Goal: Task Accomplishment & Management: Use online tool/utility

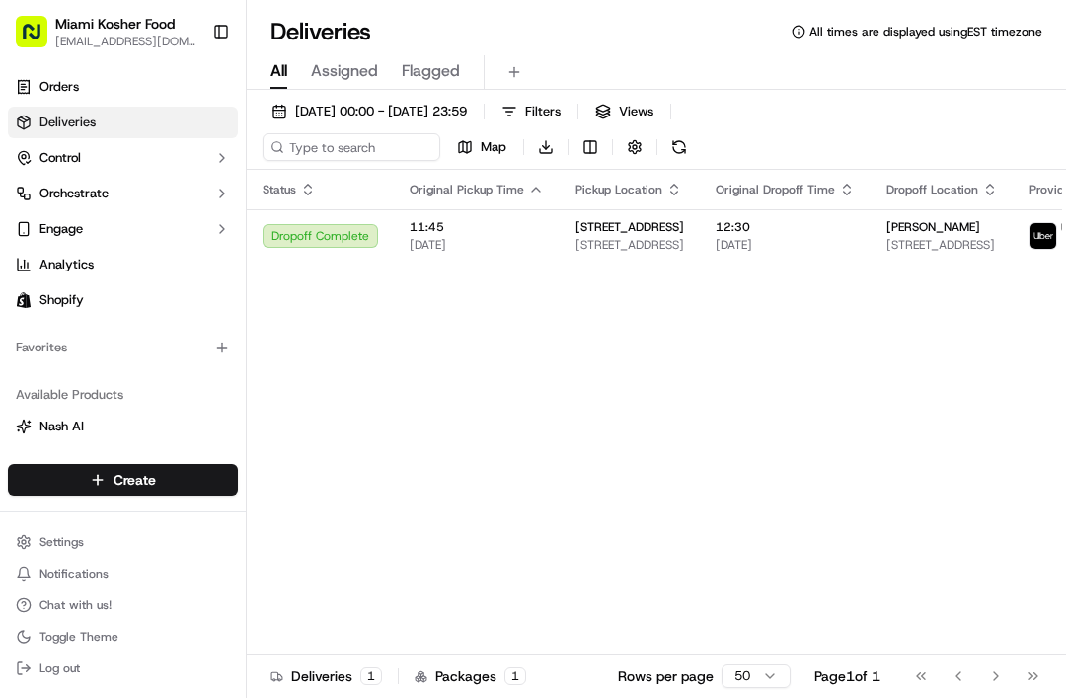
click at [34, 90] on link "Orders" at bounding box center [123, 87] width 230 height 32
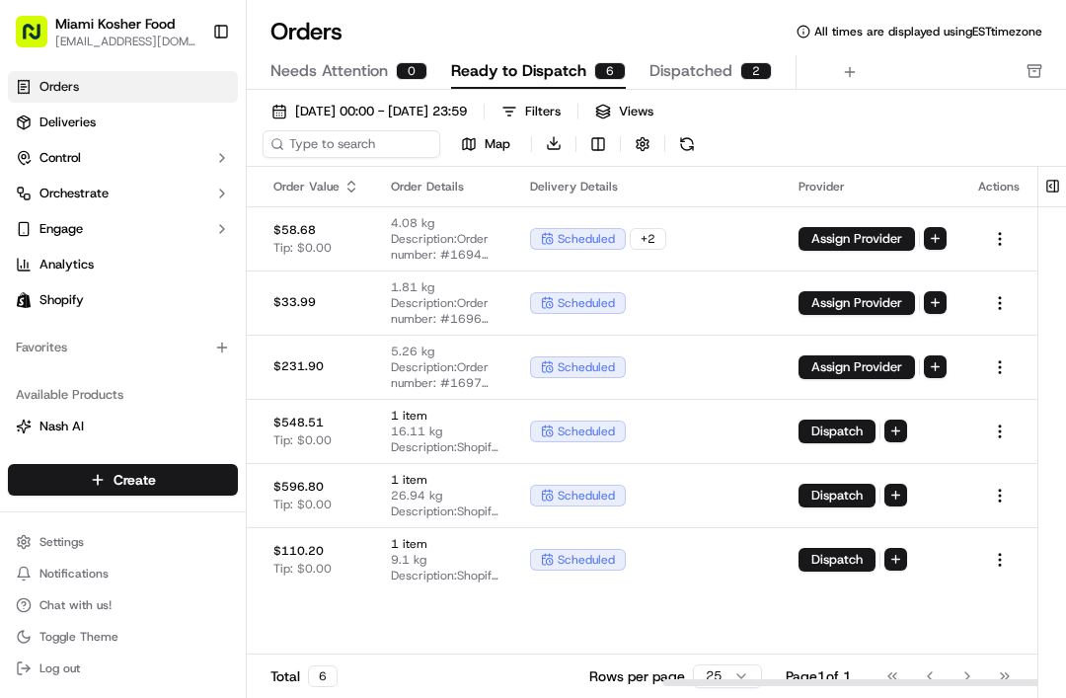
scroll to position [0, 879]
click at [549, 485] on div "scheduled" at bounding box center [578, 496] width 96 height 22
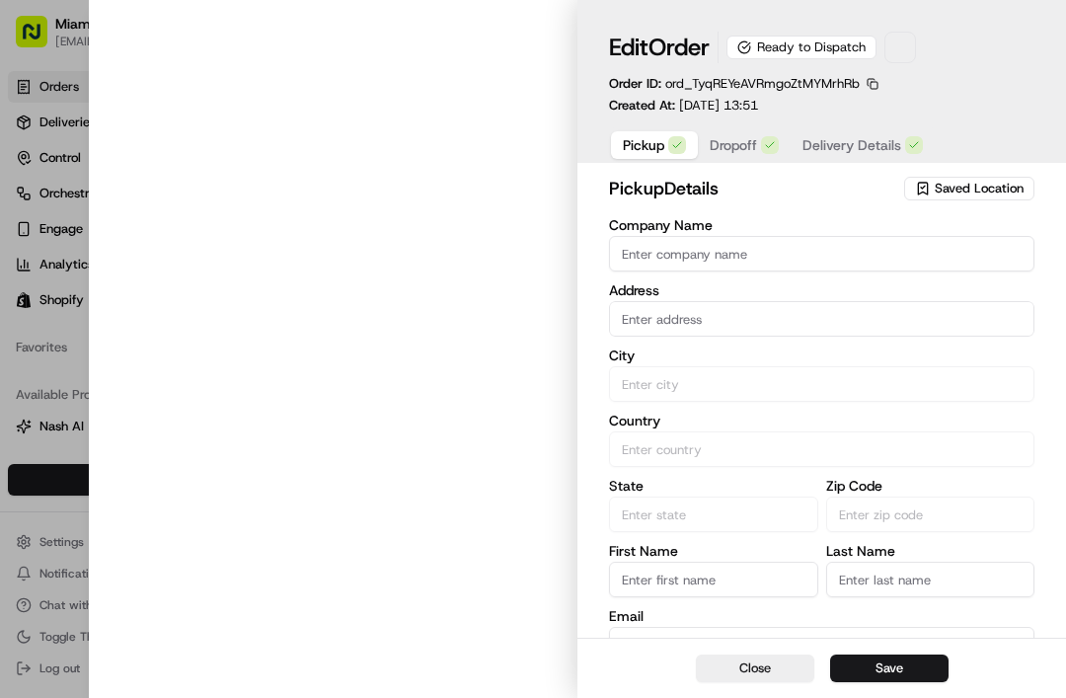
type input "[STREET_ADDRESS]"
type input "[GEOGRAPHIC_DATA]"
type input "US"
type input "FL"
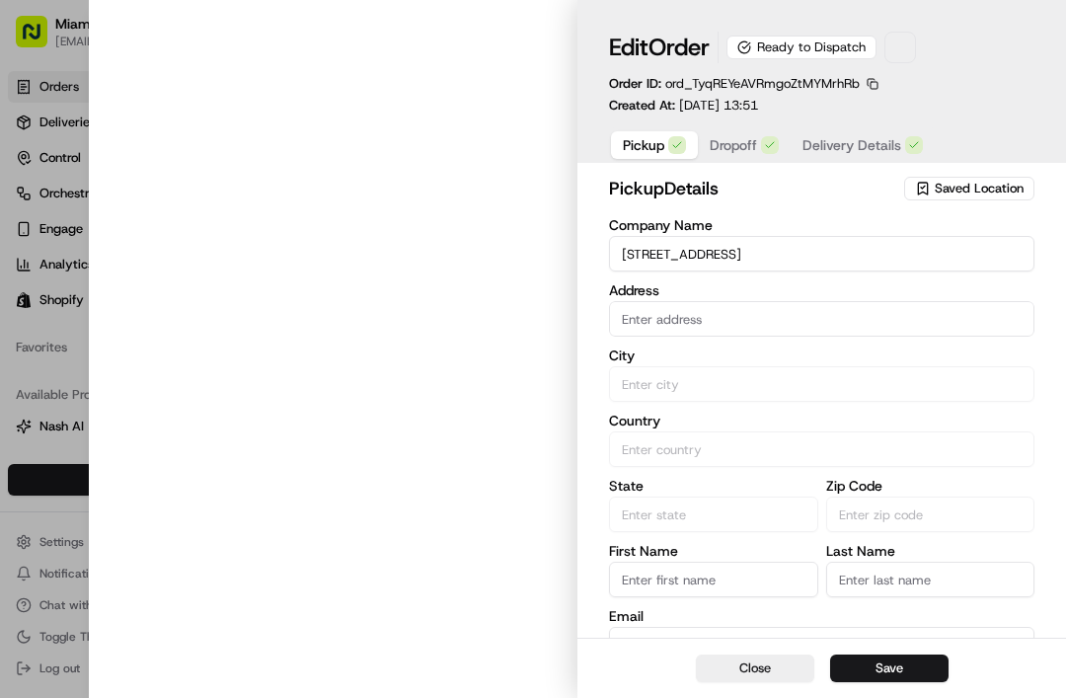
type input "33179"
type input "[PHONE_NUMBER]"
type textarea "Pickup Shopify order Shopify Order #1700"
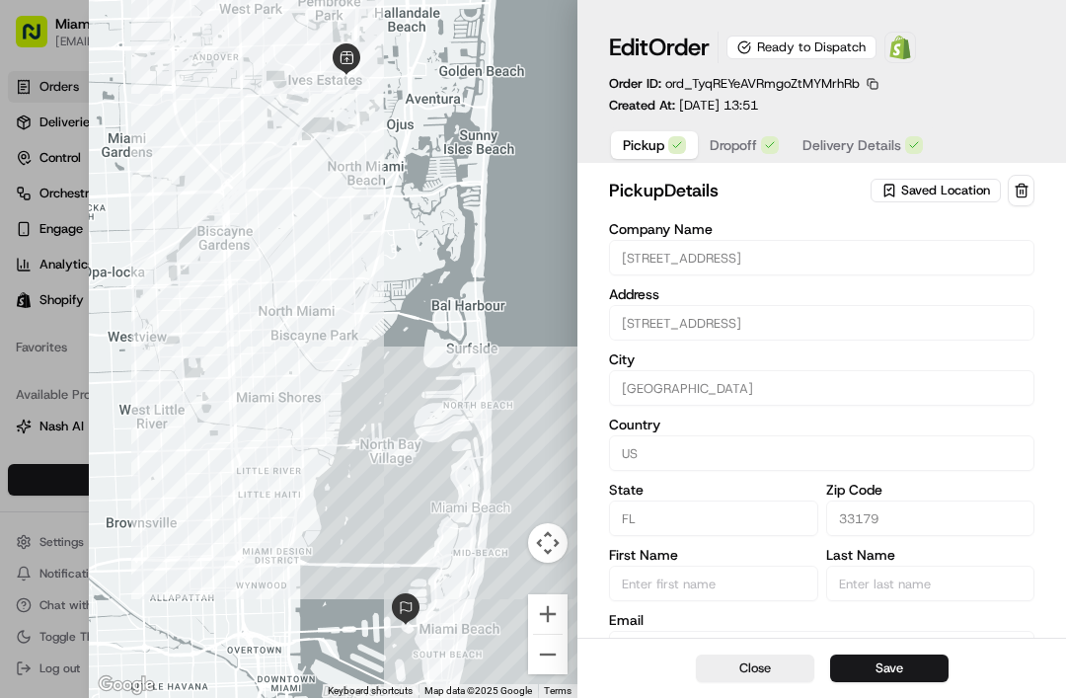
click at [850, 150] on span "Delivery Details" at bounding box center [851, 145] width 99 height 20
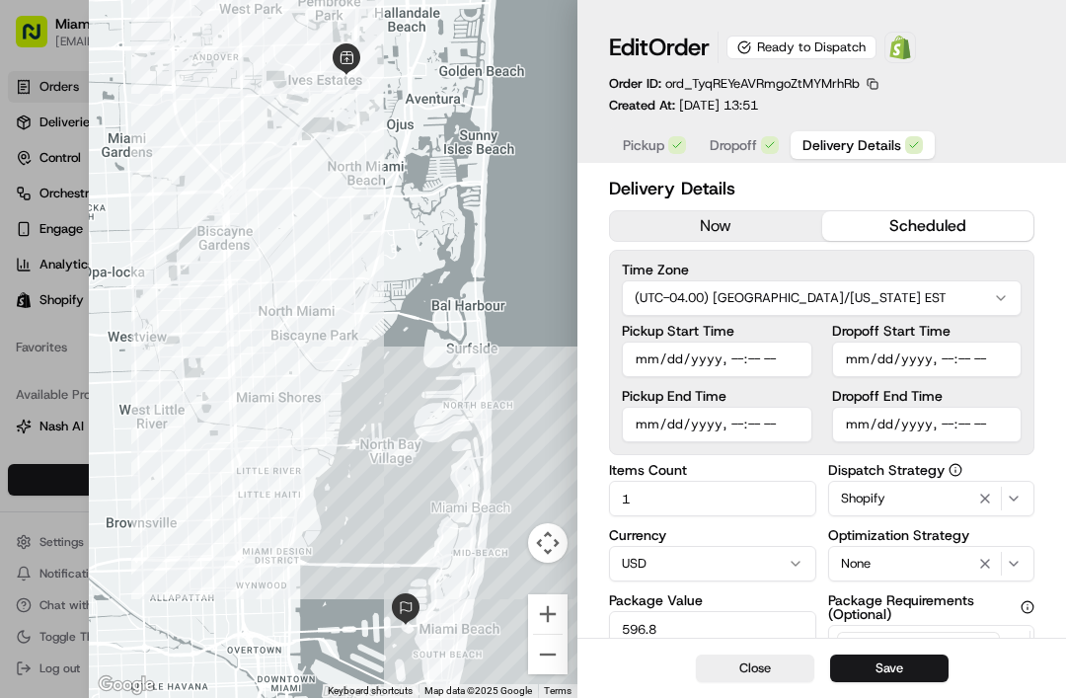
click at [870, 356] on input "Dropoff Start Time" at bounding box center [927, 360] width 190 height 36
type input "[DATE]T15:20"
click at [895, 417] on input "Dropoff End Time" at bounding box center [927, 425] width 190 height 36
type input "[DATE]T15:30"
click at [660, 348] on input "Pickup Start Time" at bounding box center [717, 360] width 190 height 36
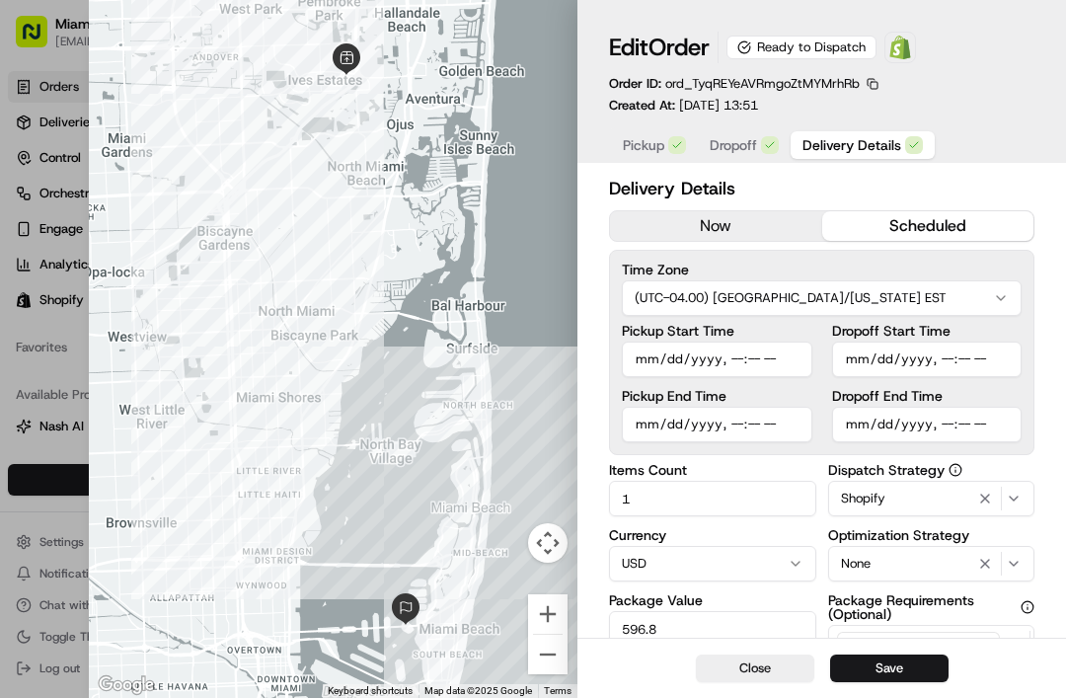
type input "[DATE]T15:15"
click at [927, 355] on input "Dropoff Start Time" at bounding box center [927, 360] width 190 height 36
type input "[DATE]T15:40"
click at [918, 425] on input "Dropoff End Time" at bounding box center [927, 425] width 190 height 36
type input "[DATE]T15:45"
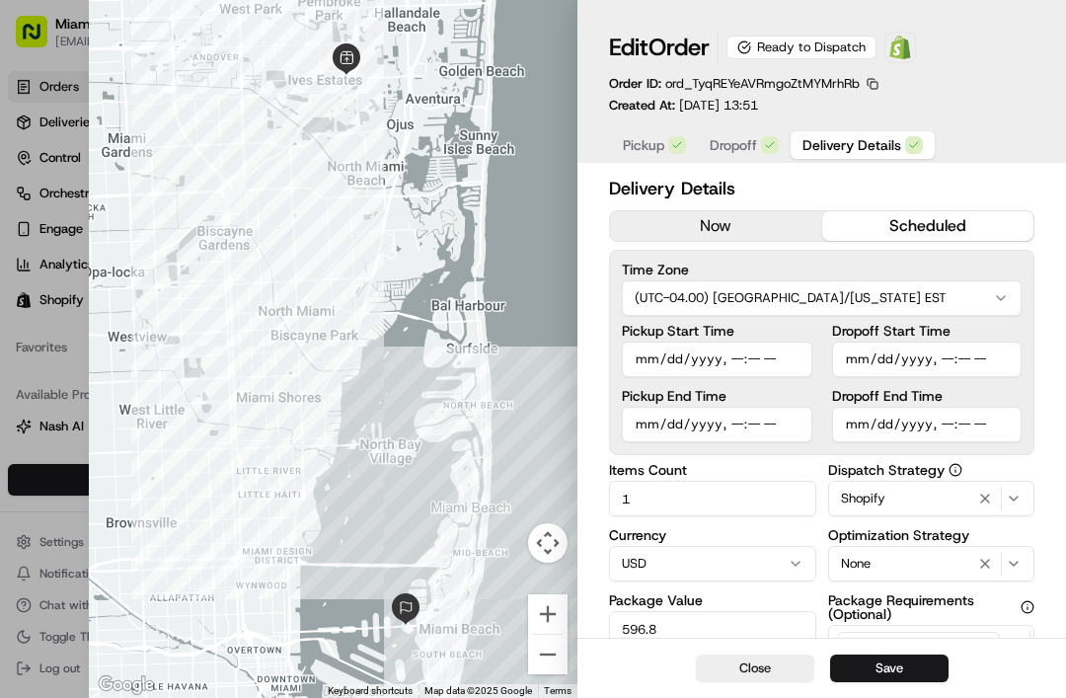
click at [699, 364] on input "Pickup Start Time" at bounding box center [717, 360] width 190 height 36
type input "[DATE]T15:20"
click at [684, 421] on input "Pickup End Time" at bounding box center [717, 425] width 190 height 36
type input "[DATE]T15:30"
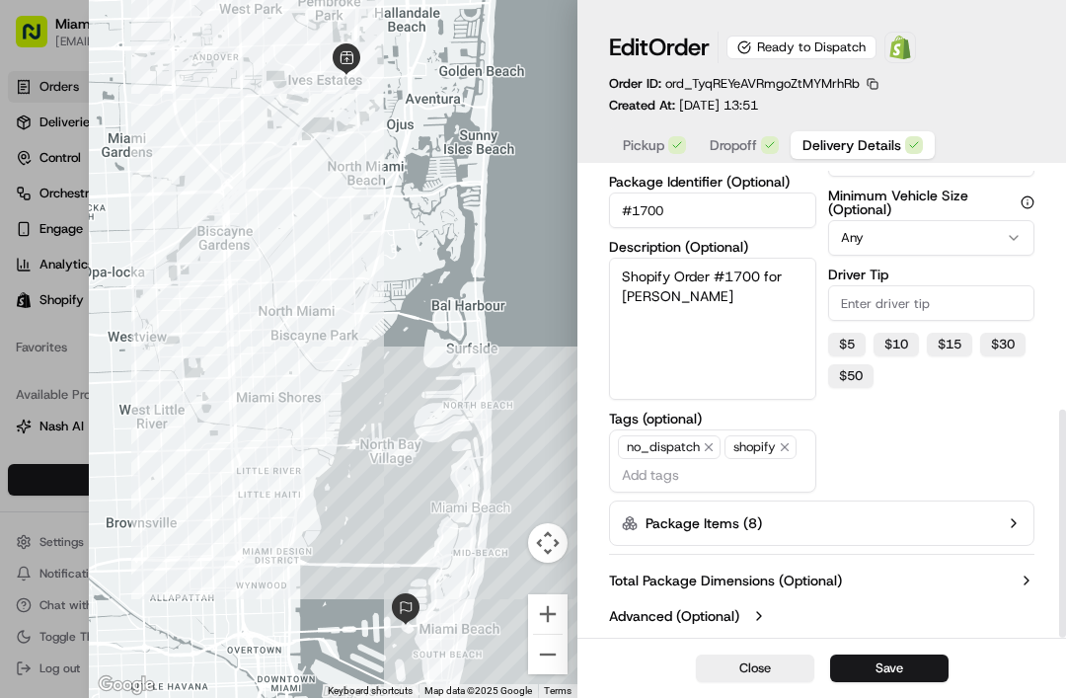
scroll to position [488, 0]
click at [727, 514] on label "Package Items ( 8 )" at bounding box center [704, 523] width 116 height 20
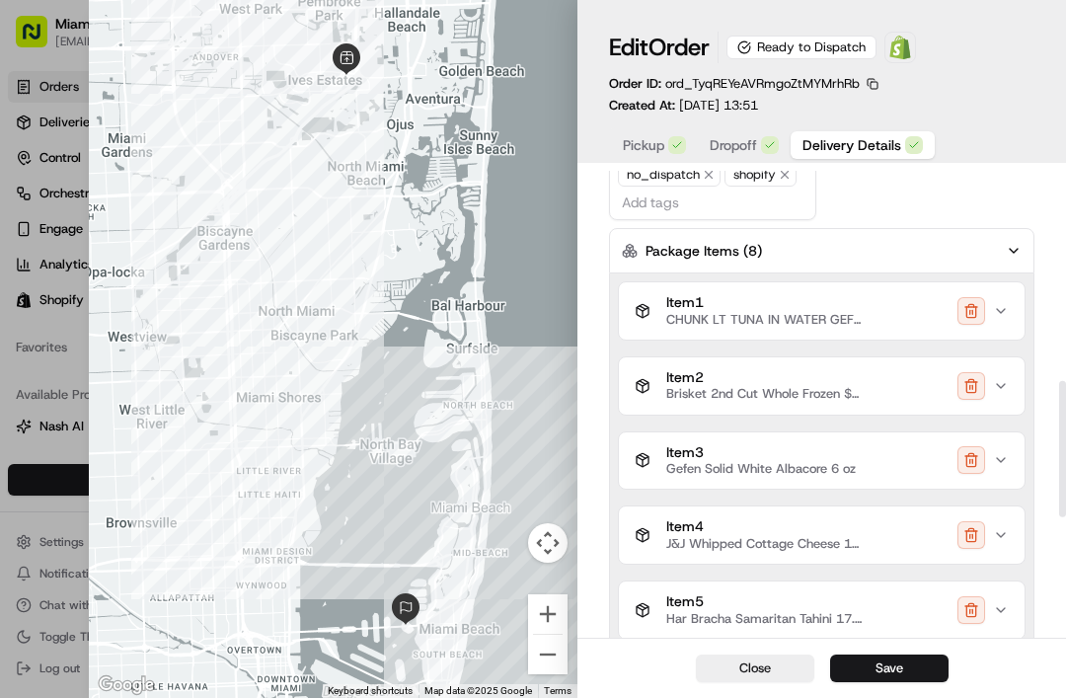
scroll to position [763, 0]
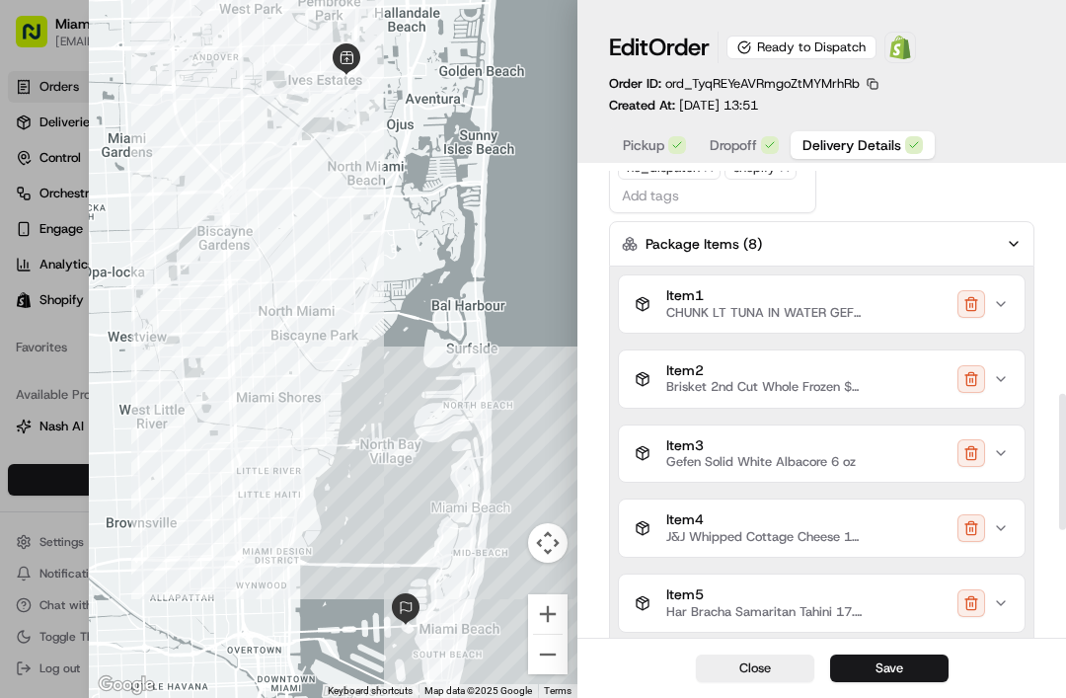
click at [699, 300] on span "Item 1" at bounding box center [764, 296] width 197 height 18
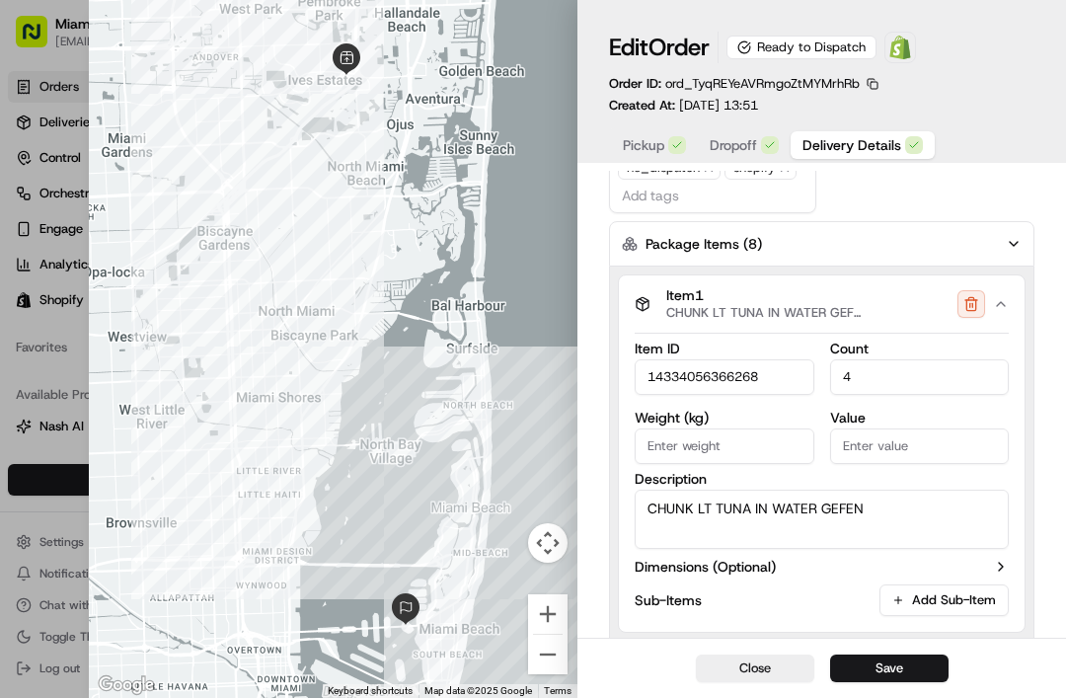
click at [658, 373] on input "14334056366268" at bounding box center [725, 377] width 180 height 36
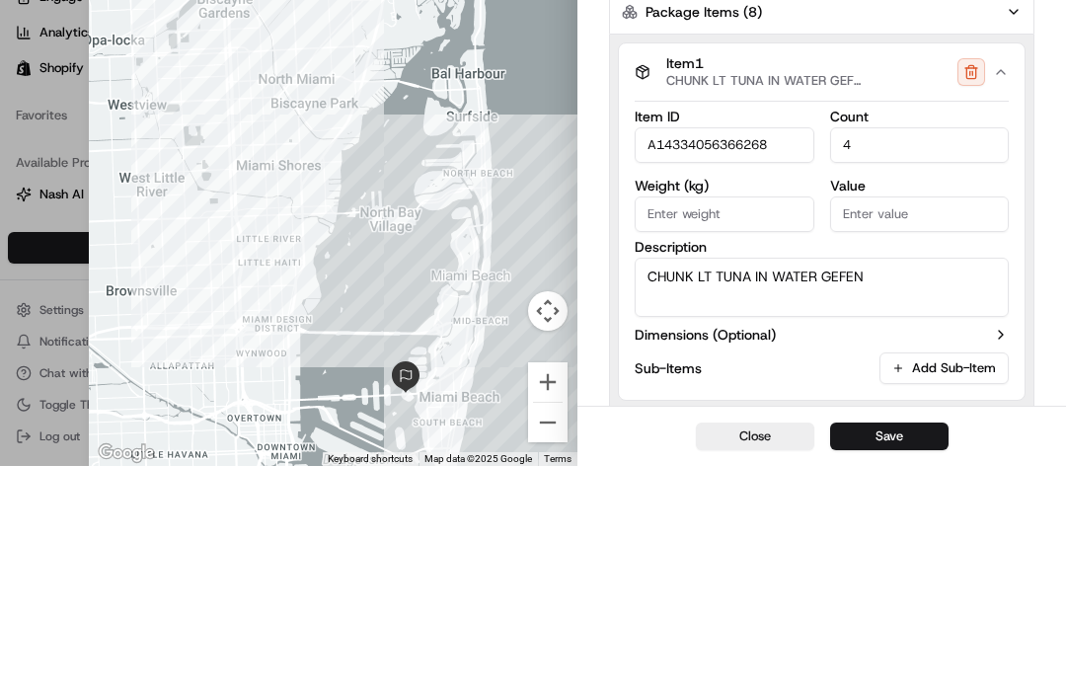
type input "A14334056366268"
click at [1004, 296] on icon "button" at bounding box center [1001, 304] width 16 height 16
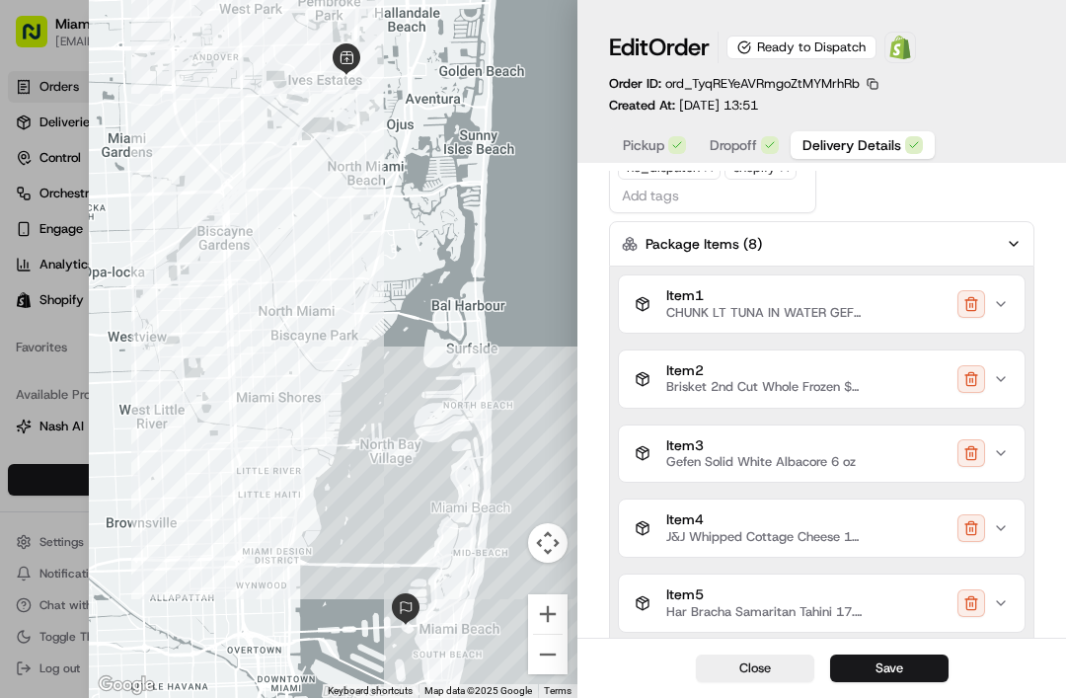
click at [677, 377] on span "Item 2" at bounding box center [764, 371] width 197 height 18
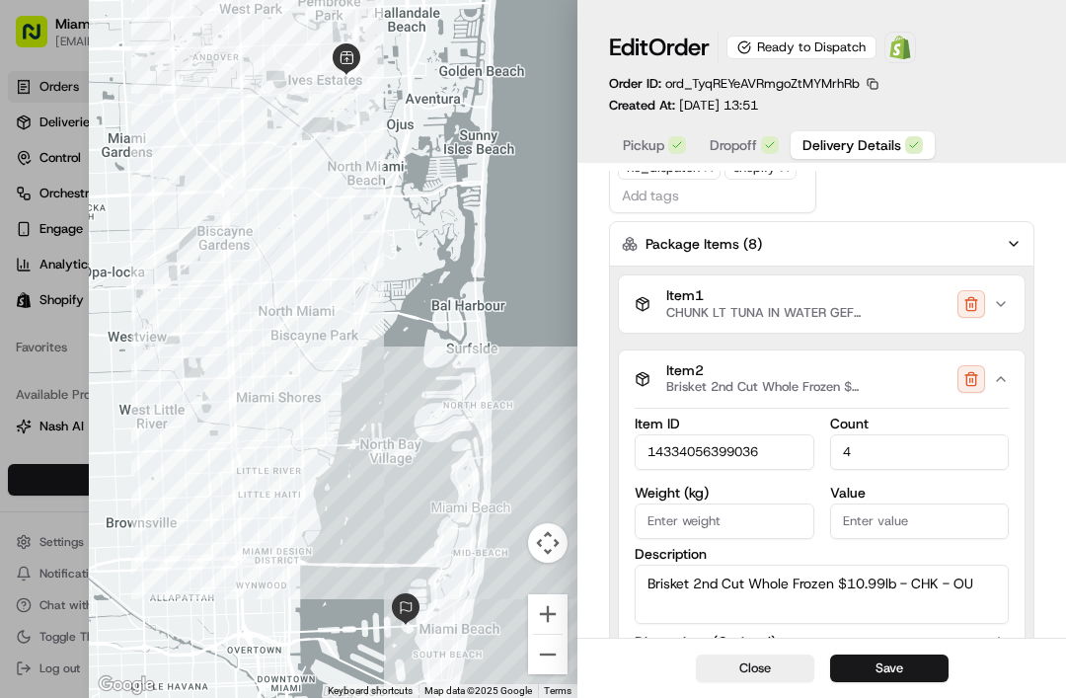
click at [658, 451] on input "14334056399036" at bounding box center [725, 452] width 180 height 36
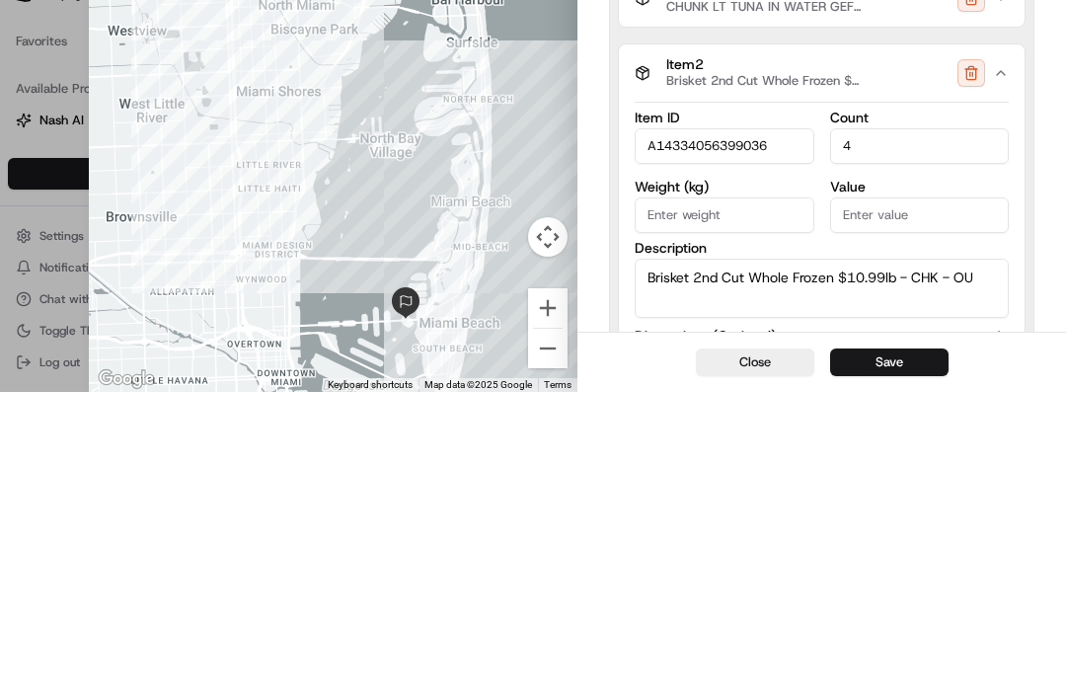
type input "A14334056399036"
click at [1001, 350] on button "Item 2 Brisket 2nd Cut Whole Frozen $10.99lb - CHK - OU" at bounding box center [822, 378] width 406 height 57
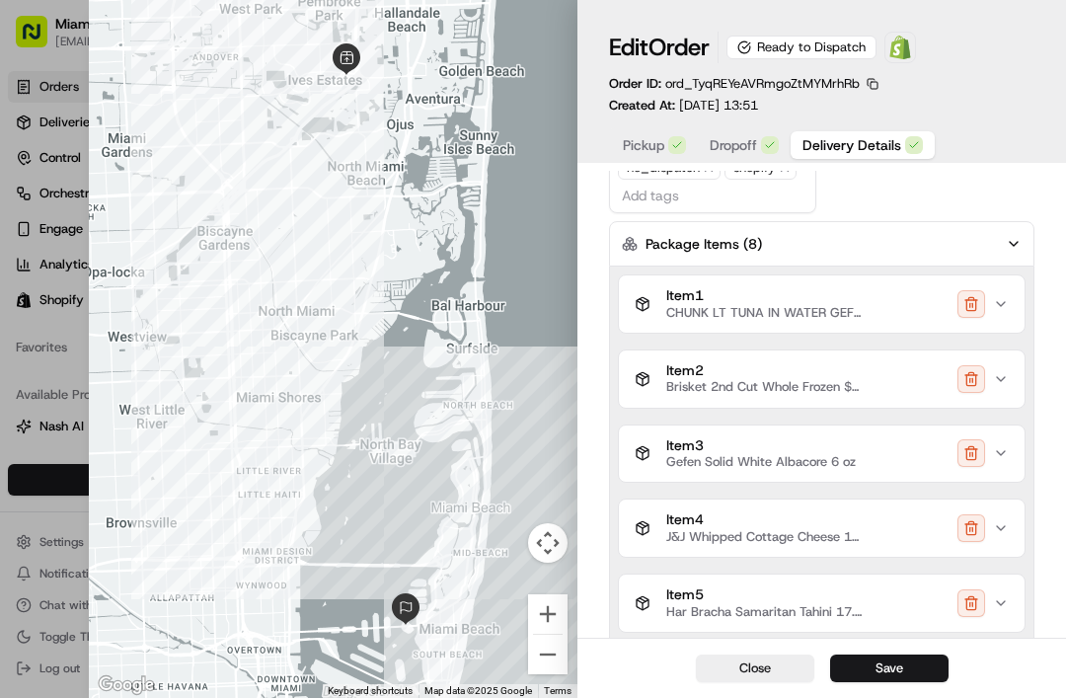
click at [662, 451] on div "Item 3 Gefen Solid White Albacore 6 oz" at bounding box center [745, 454] width 221 height 34
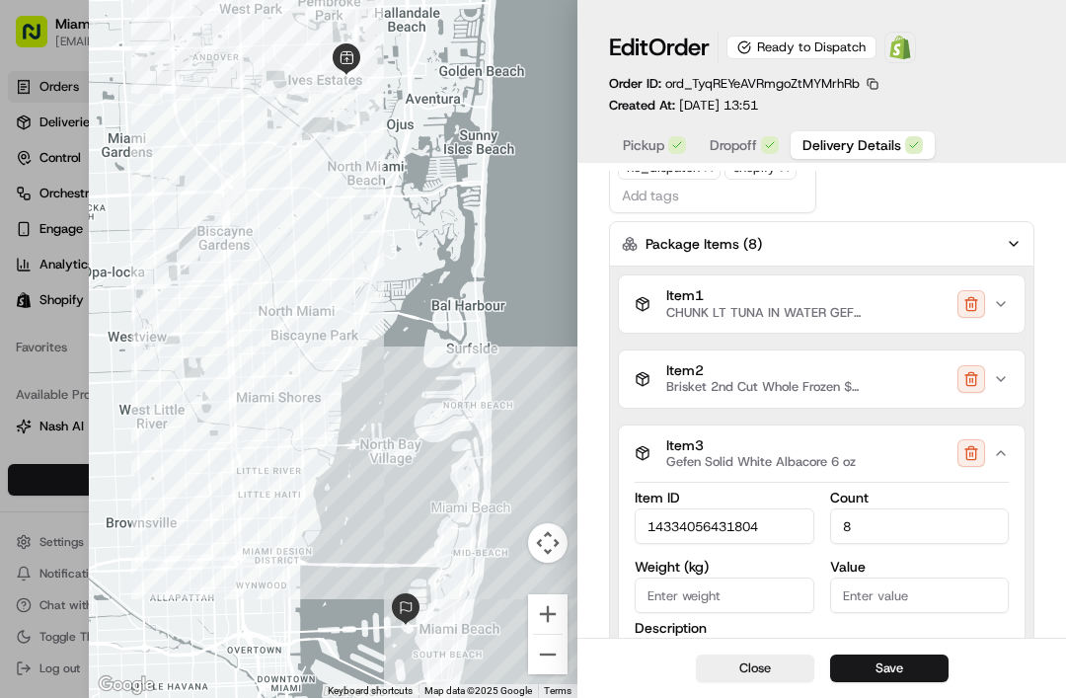
click at [646, 521] on input "14334056431804" at bounding box center [725, 526] width 180 height 36
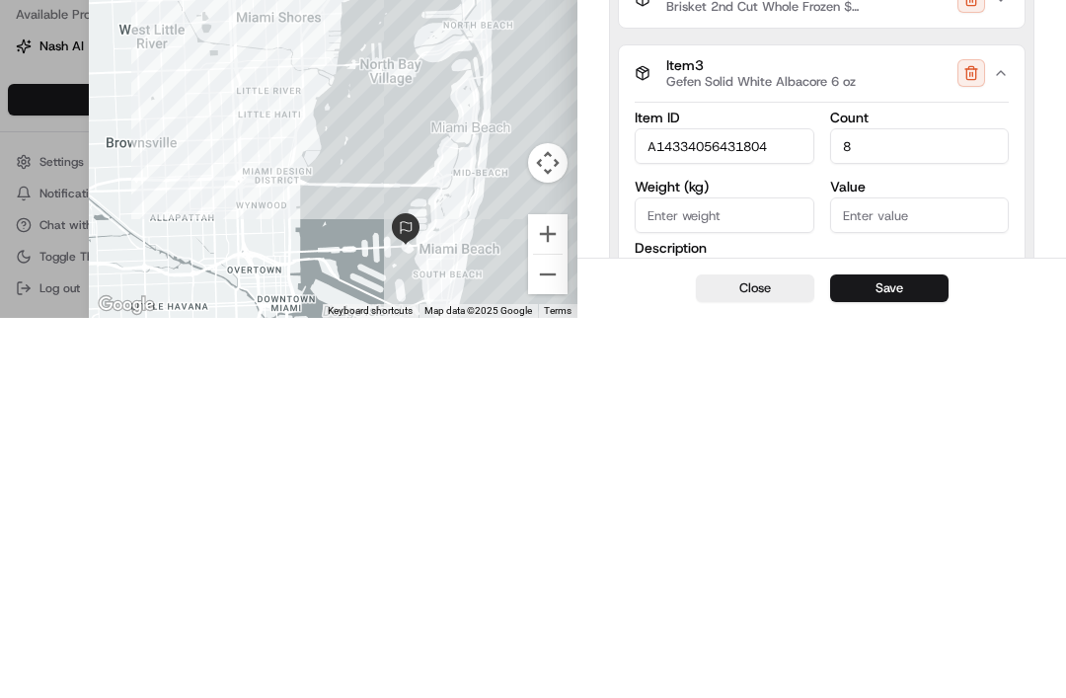
type input "A14334056431804"
click at [1006, 445] on icon "button" at bounding box center [1001, 453] width 16 height 16
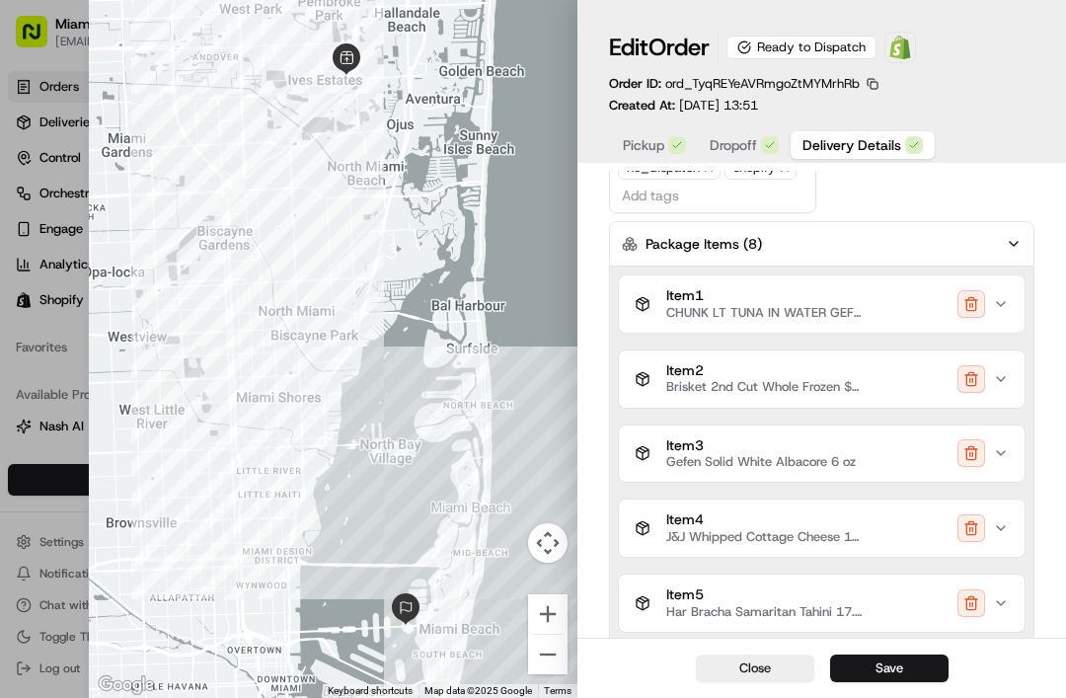
click at [668, 523] on span "Item 4" at bounding box center [764, 520] width 197 height 18
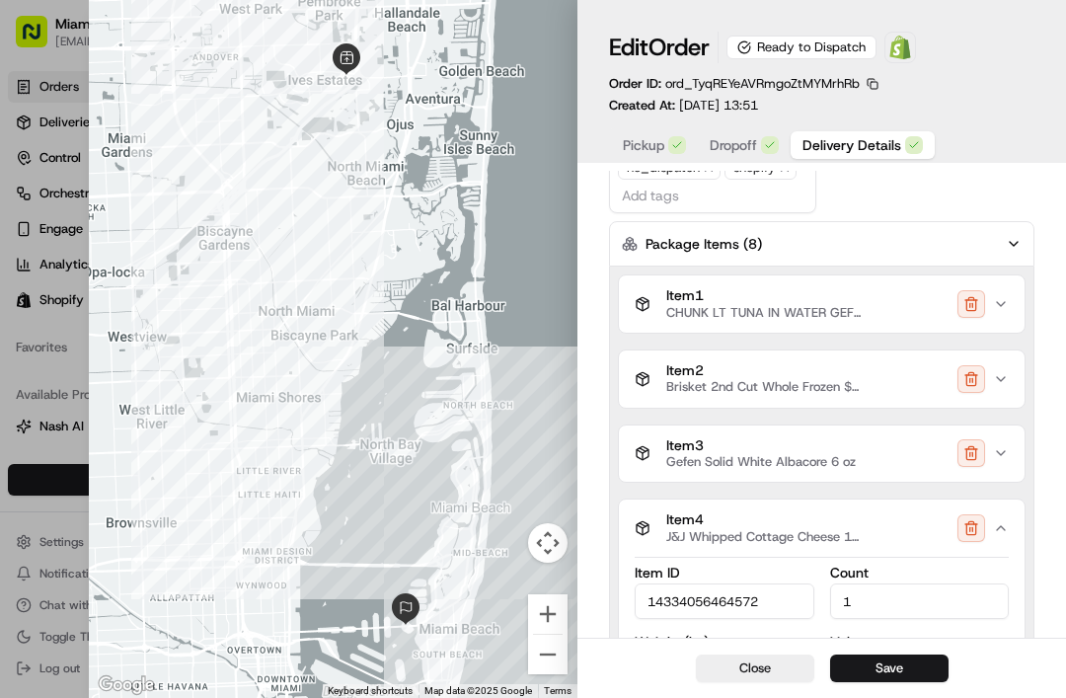
click at [655, 600] on input "14334056464572" at bounding box center [725, 601] width 180 height 36
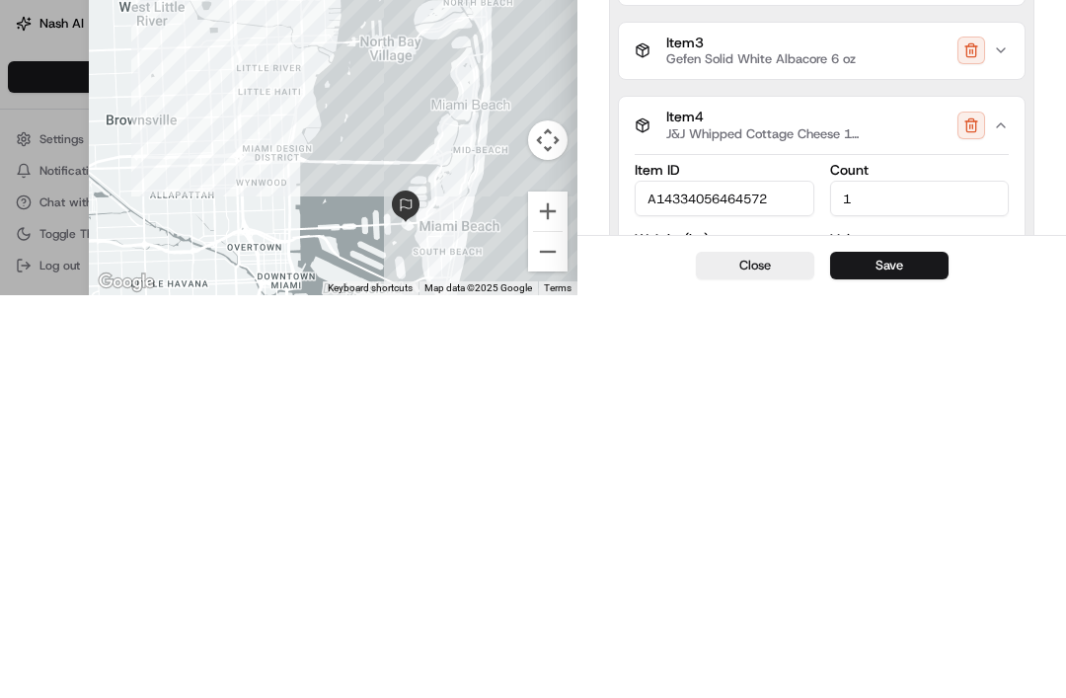
type input "A14334056464572"
click at [998, 520] on icon "button" at bounding box center [1001, 528] width 16 height 16
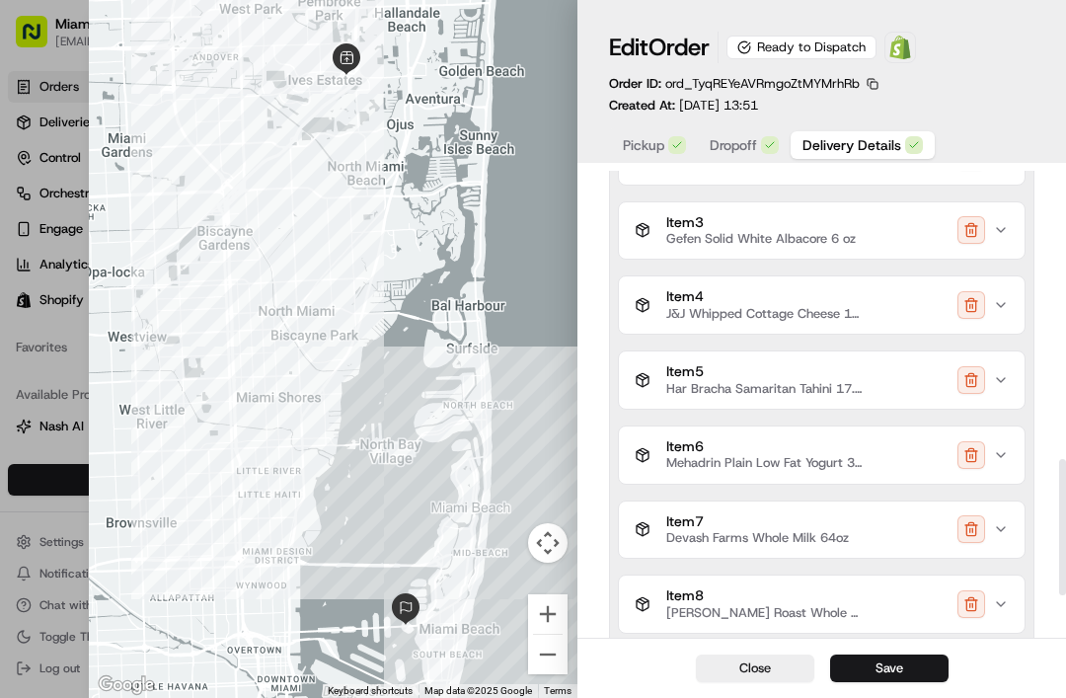
scroll to position [987, 0]
click at [665, 369] on div "Item 5 Har Bracha Samaritan Tahini 17.6 oz" at bounding box center [749, 379] width 229 height 34
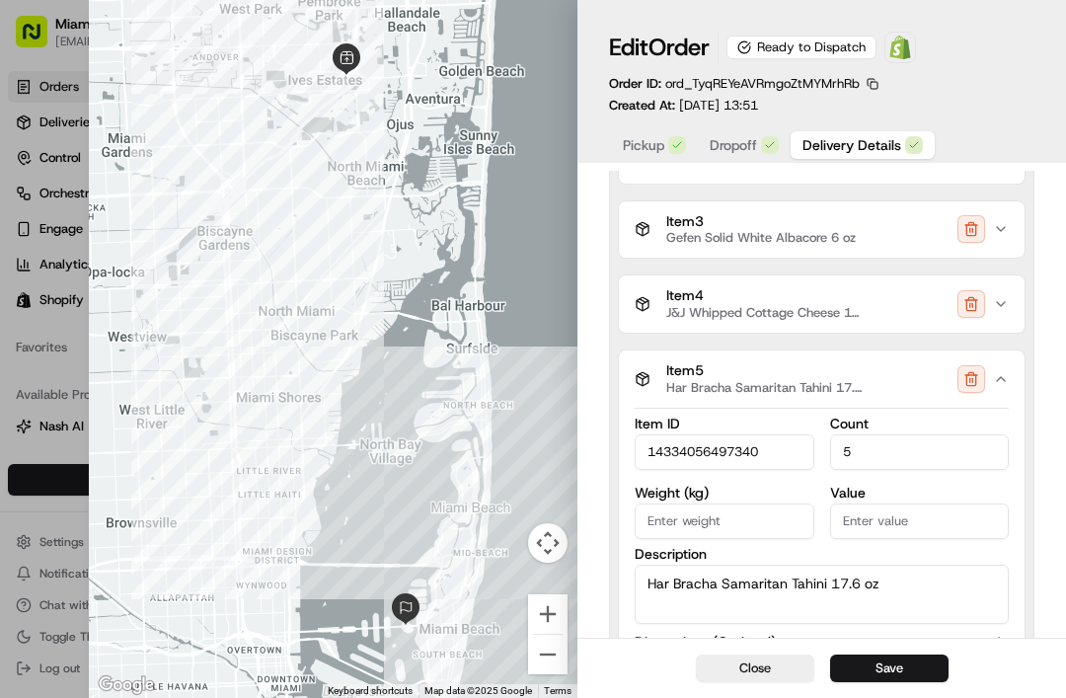
click at [649, 453] on input "14334056497340" at bounding box center [725, 452] width 180 height 36
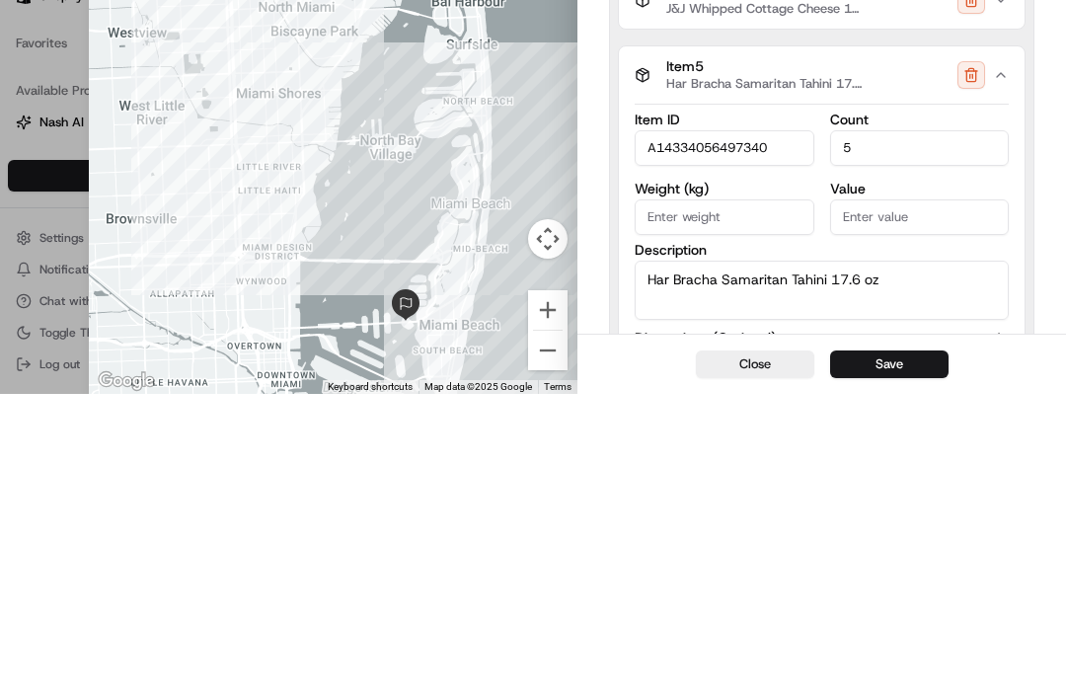
type input "A14334056497340"
click at [1004, 371] on icon "button" at bounding box center [1001, 379] width 16 height 16
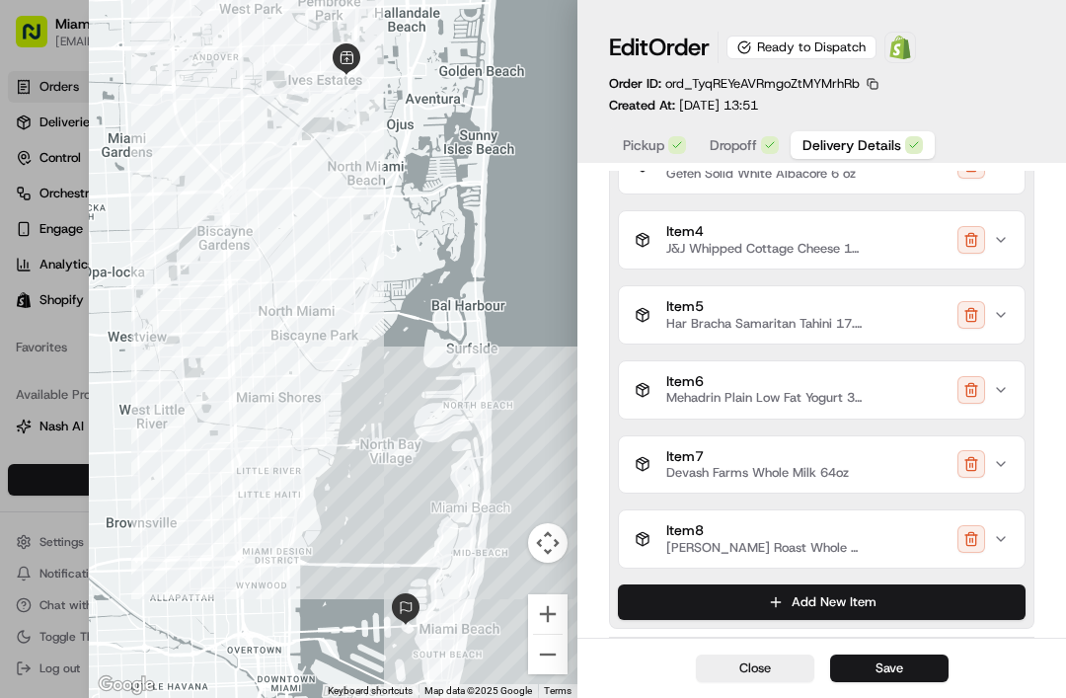
scroll to position [1066, 0]
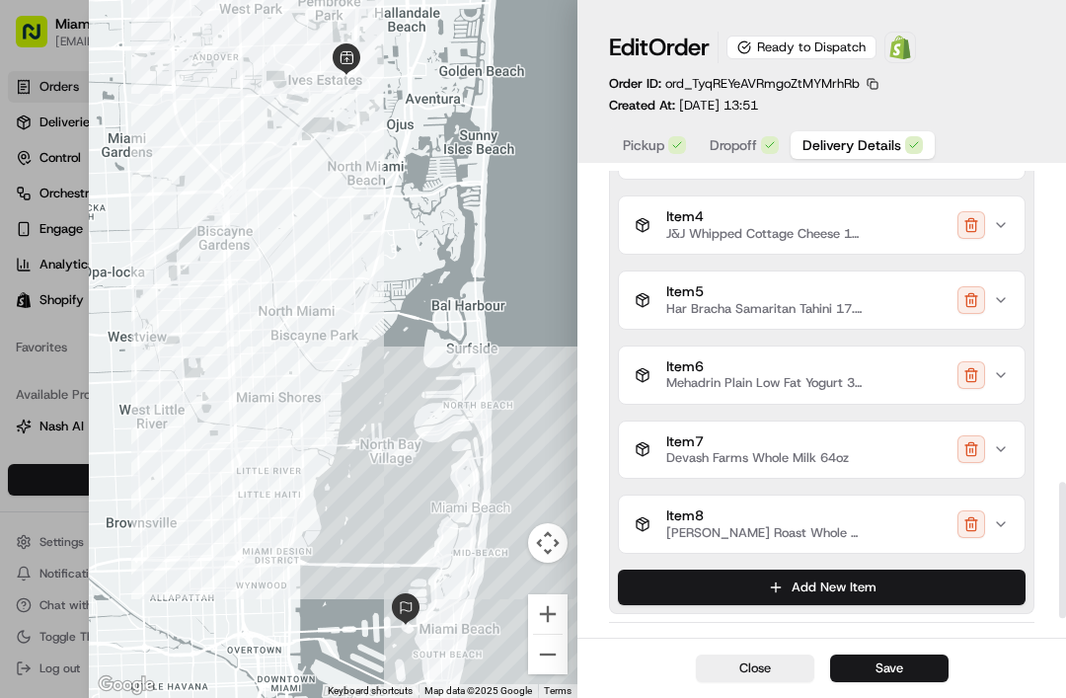
click at [686, 361] on span "Item 6" at bounding box center [764, 367] width 197 height 18
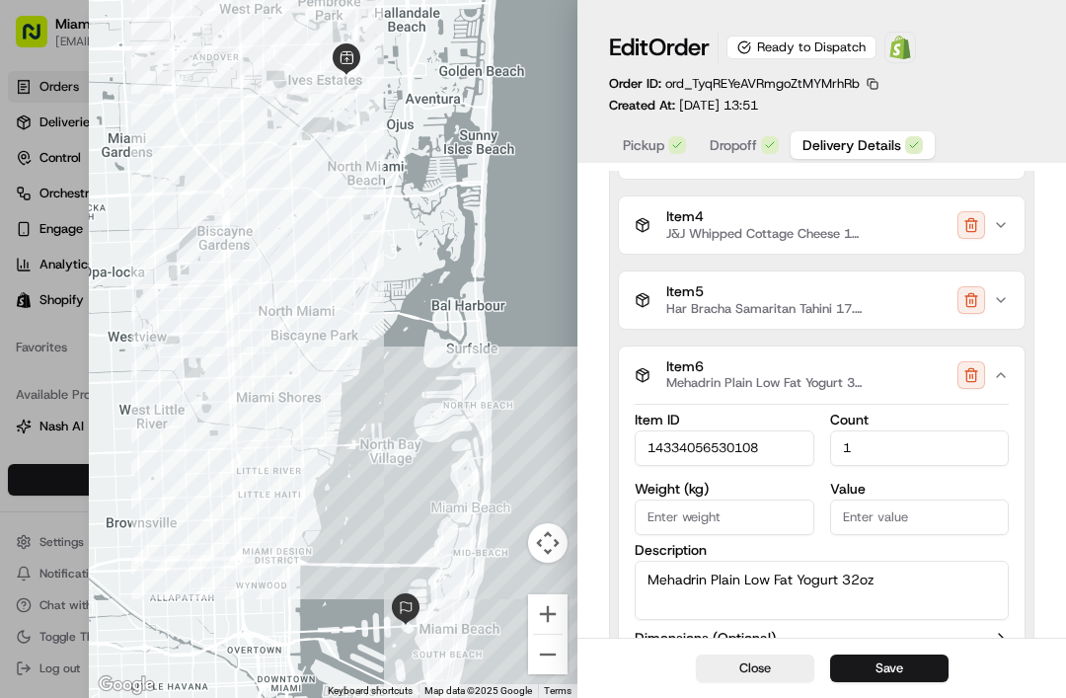
click at [649, 446] on input "14334056530108" at bounding box center [725, 448] width 180 height 36
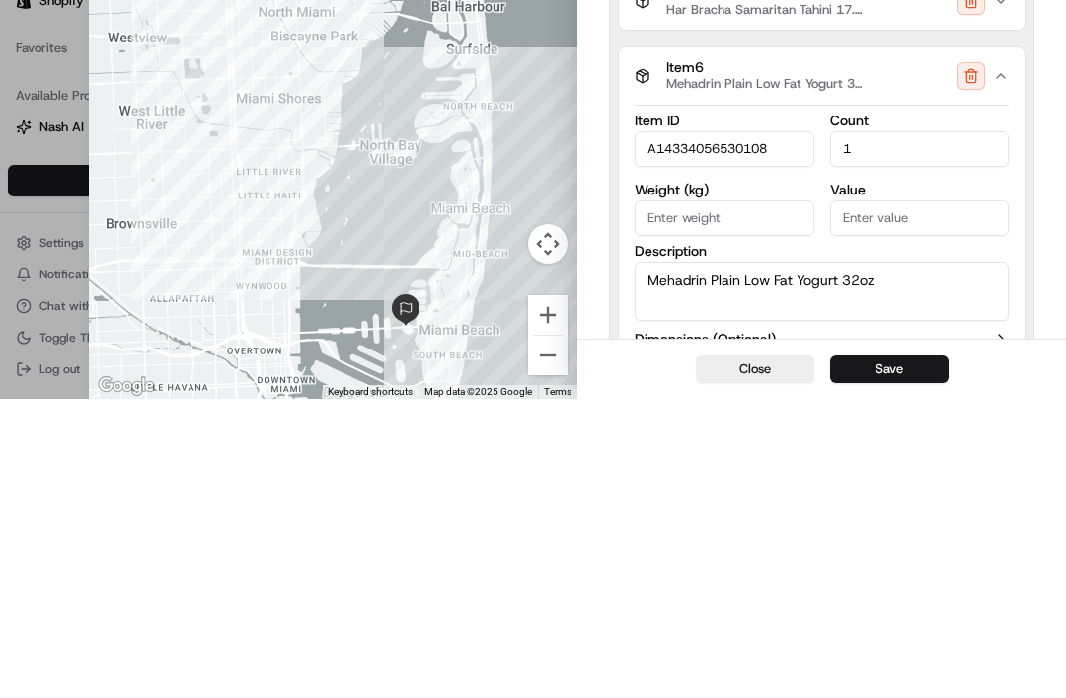
type input "A14334056530108"
click at [999, 367] on icon "button" at bounding box center [1001, 375] width 16 height 16
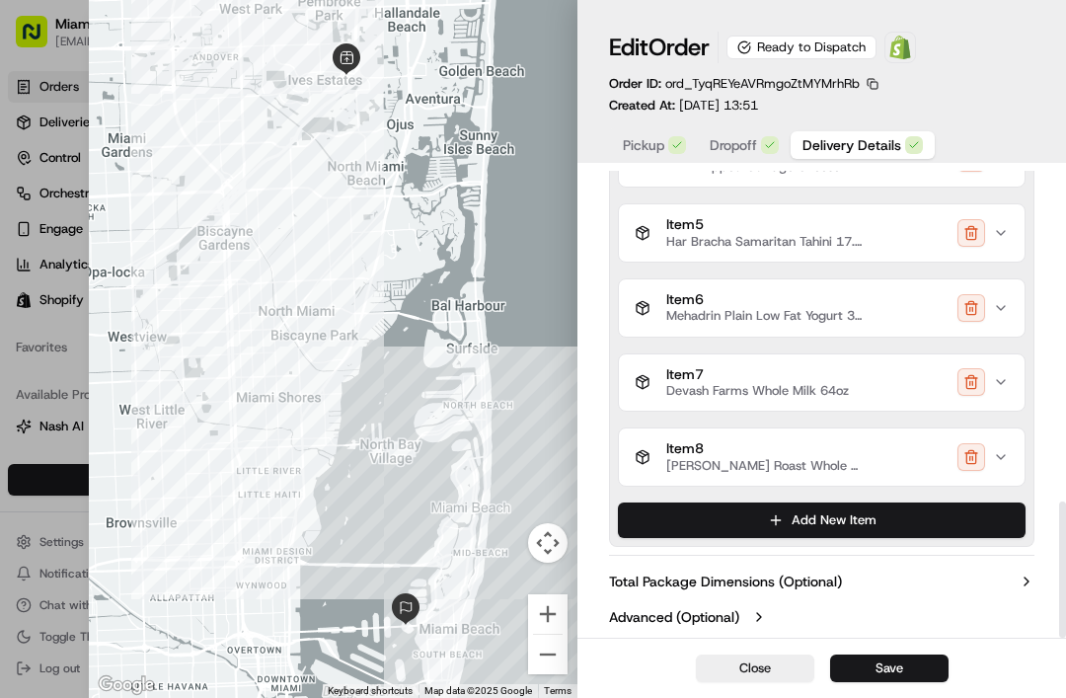
scroll to position [1132, 0]
click at [645, 390] on icon "button" at bounding box center [643, 383] width 16 height 16
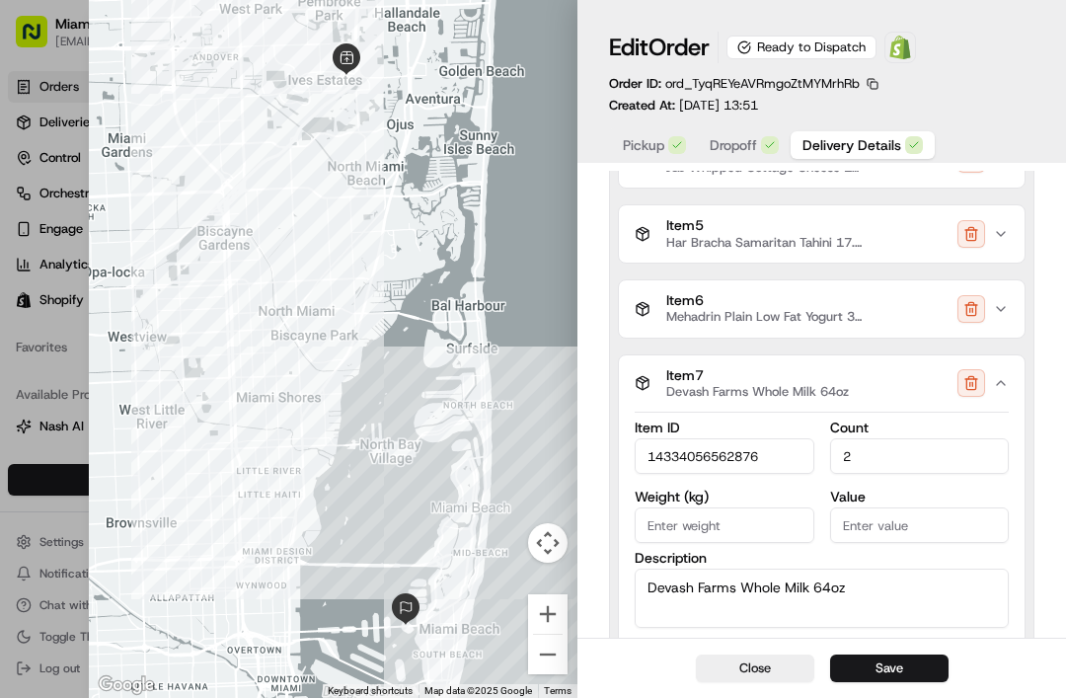
click at [641, 447] on input "14334056562876" at bounding box center [725, 456] width 180 height 36
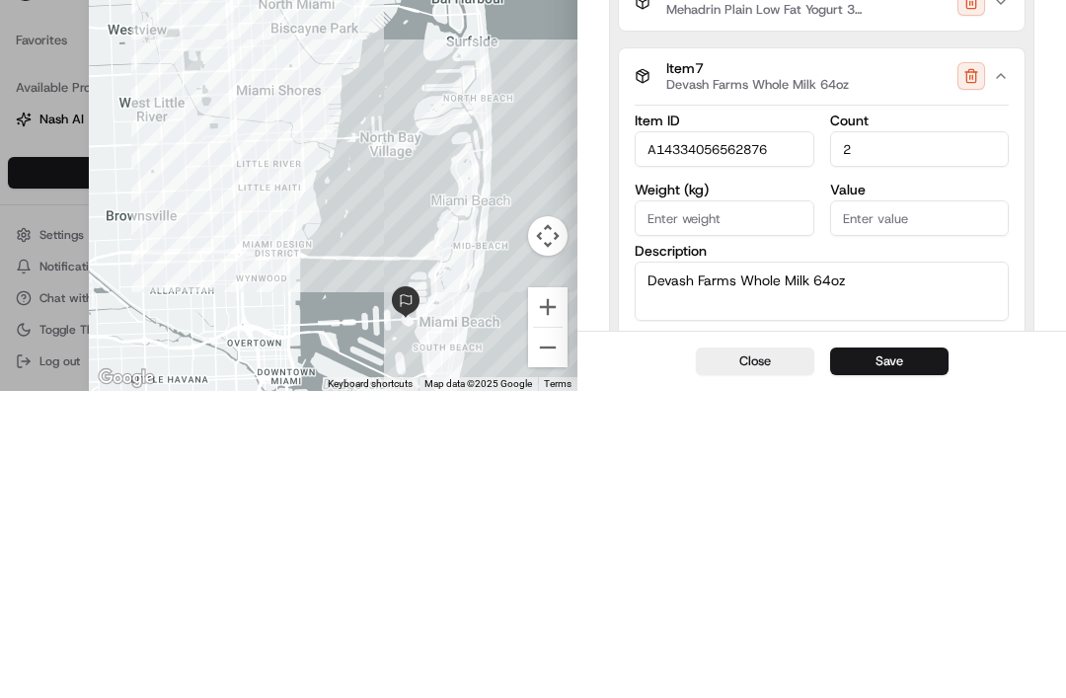
type input "A14334056562876"
click at [989, 367] on div "Item 7 Devash Farms Whole Milk 64oz" at bounding box center [814, 384] width 358 height 34
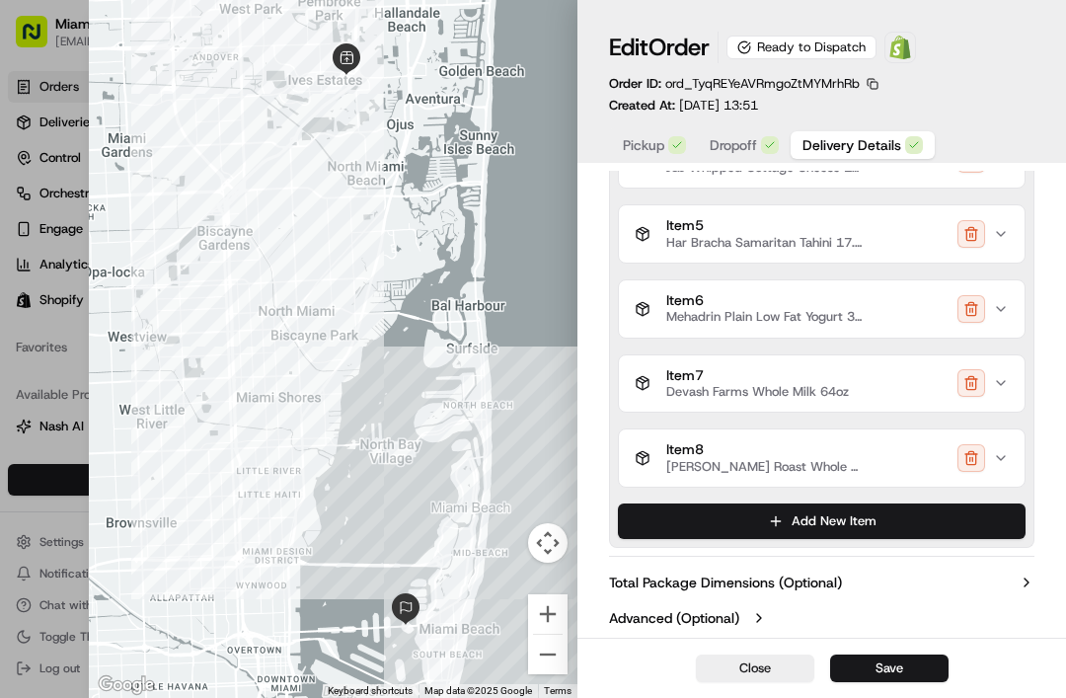
click at [664, 429] on button "Item 8 [PERSON_NAME] Roast Whole Frozen $9.99/lb" at bounding box center [822, 457] width 406 height 57
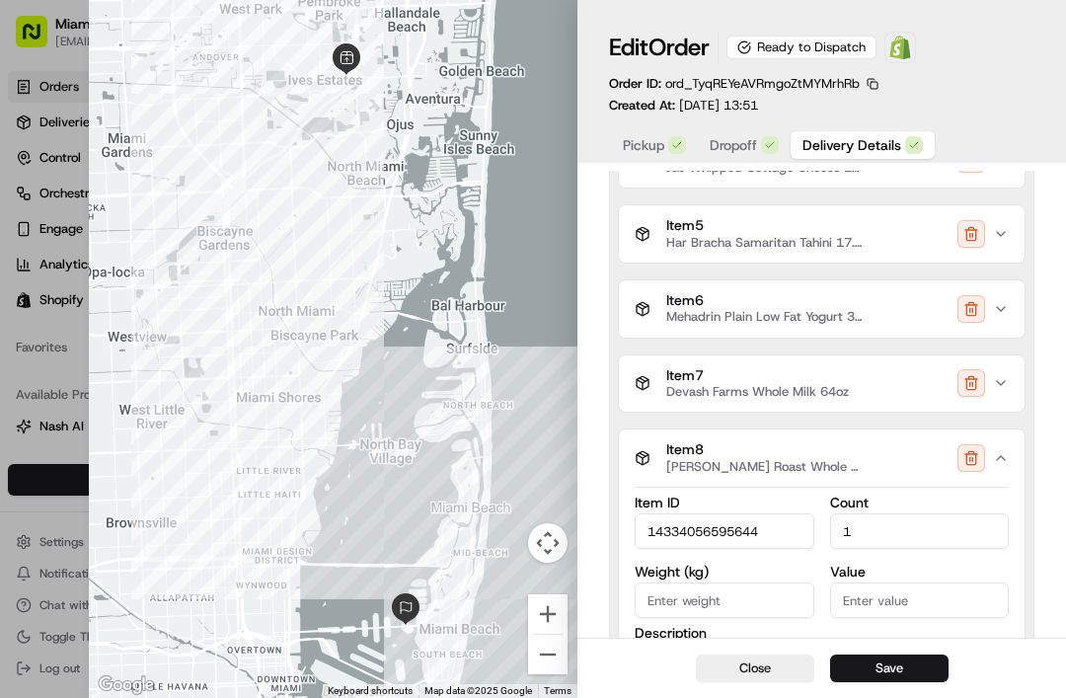
click at [648, 523] on input "14334056595644" at bounding box center [725, 531] width 180 height 36
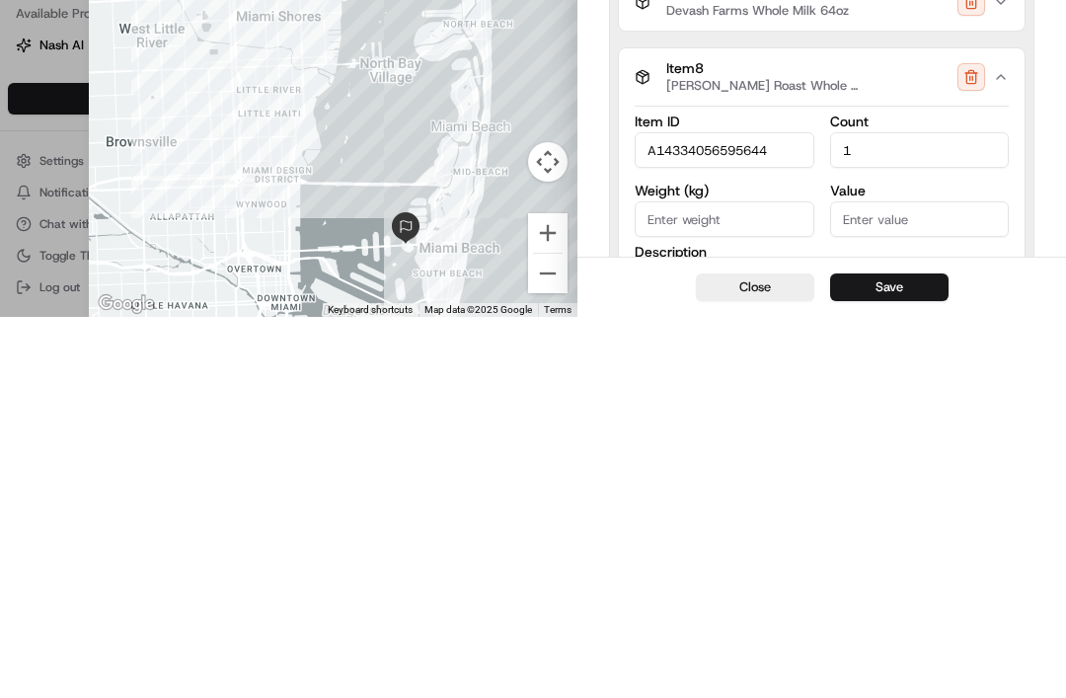
type input "A14334056595644"
click at [1003, 456] on icon "button" at bounding box center [1001, 458] width 8 height 4
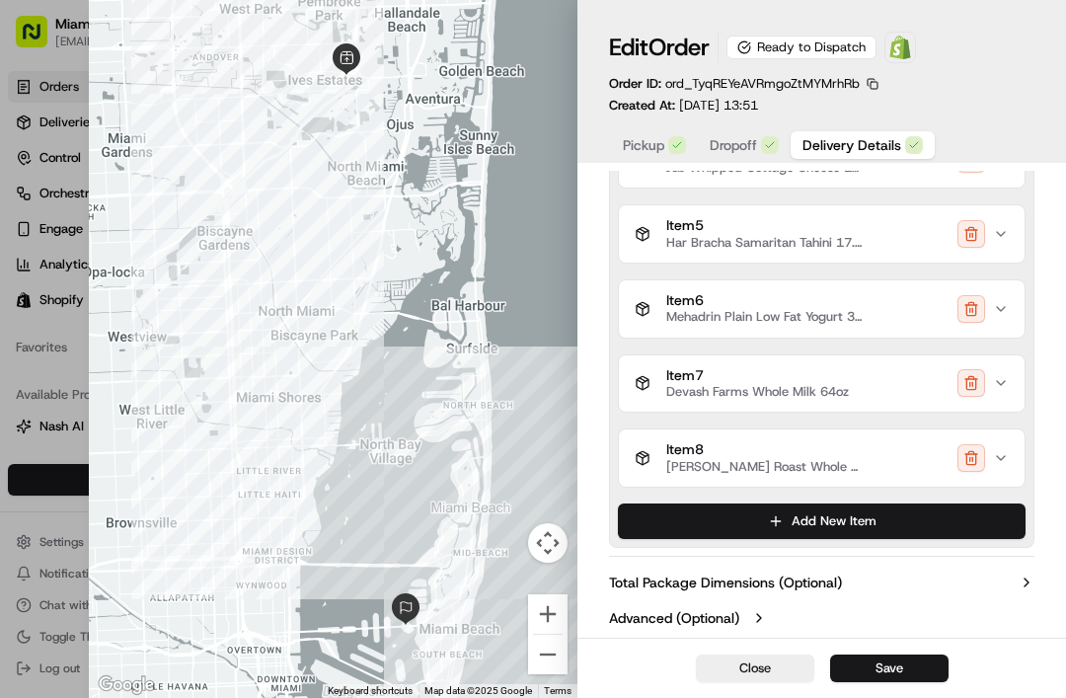
click at [851, 663] on button "Save" at bounding box center [889, 668] width 118 height 28
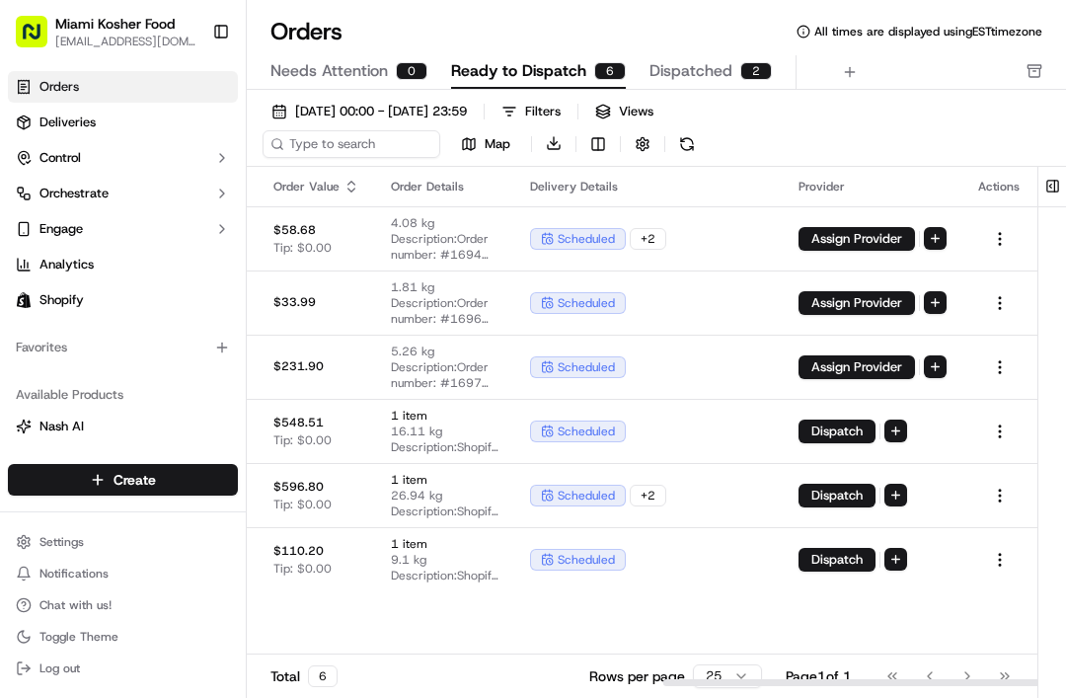
click at [831, 485] on button "Dispatch" at bounding box center [837, 496] width 77 height 24
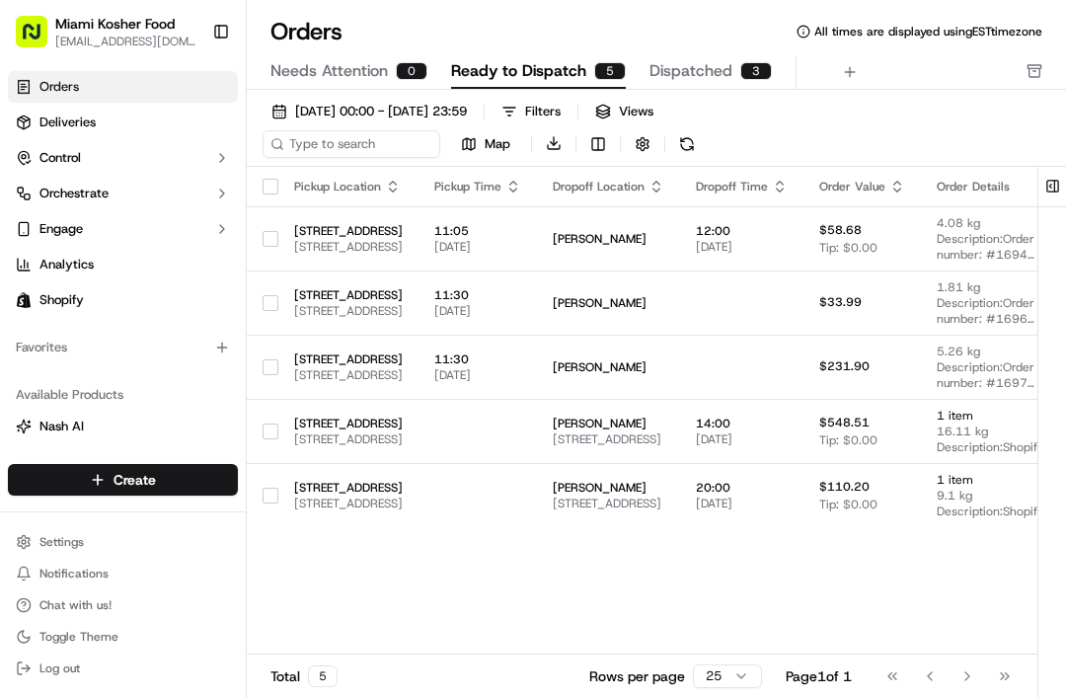
click at [678, 62] on span "Dispatched" at bounding box center [690, 71] width 83 height 24
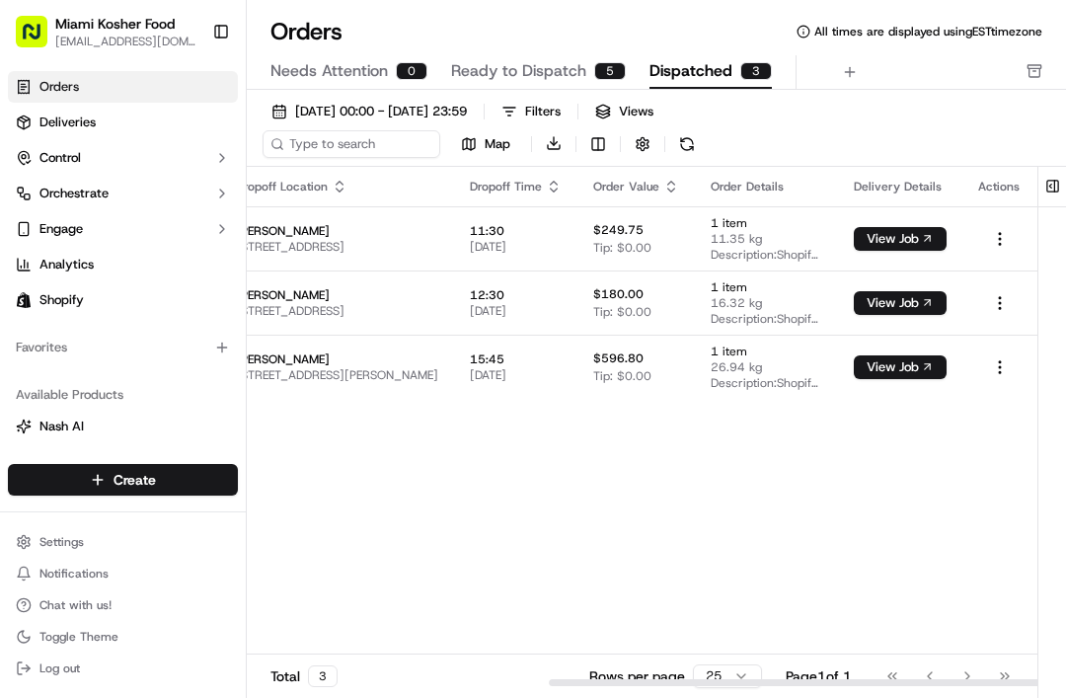
scroll to position [0, 489]
click at [887, 366] on button "View Job" at bounding box center [900, 367] width 93 height 24
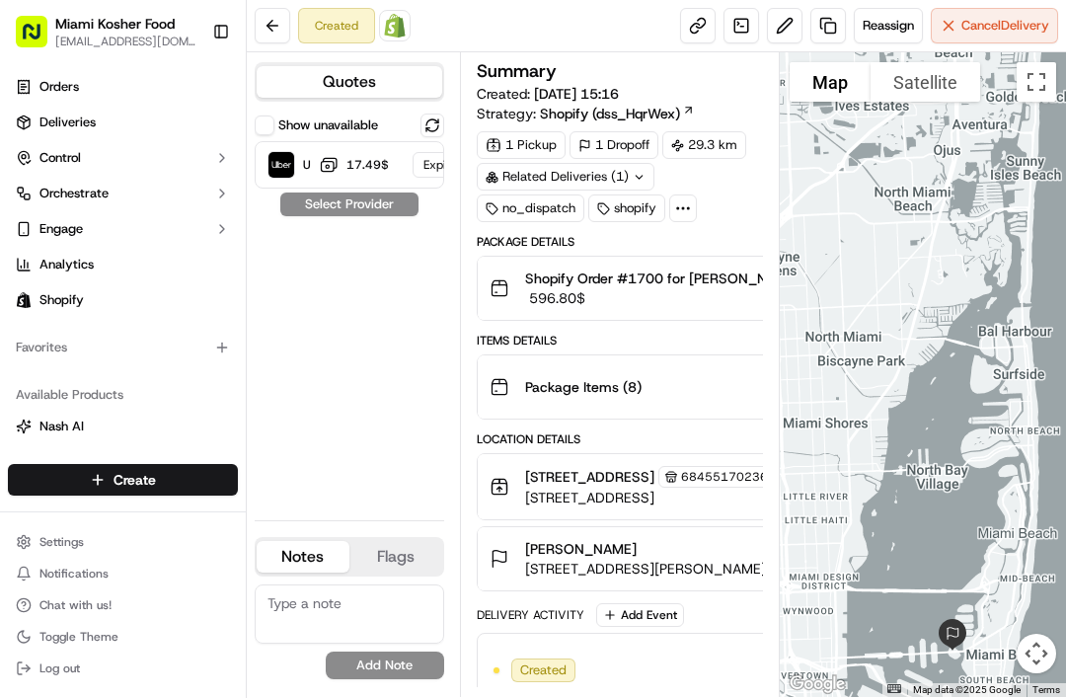
click at [436, 125] on button at bounding box center [432, 126] width 24 height 24
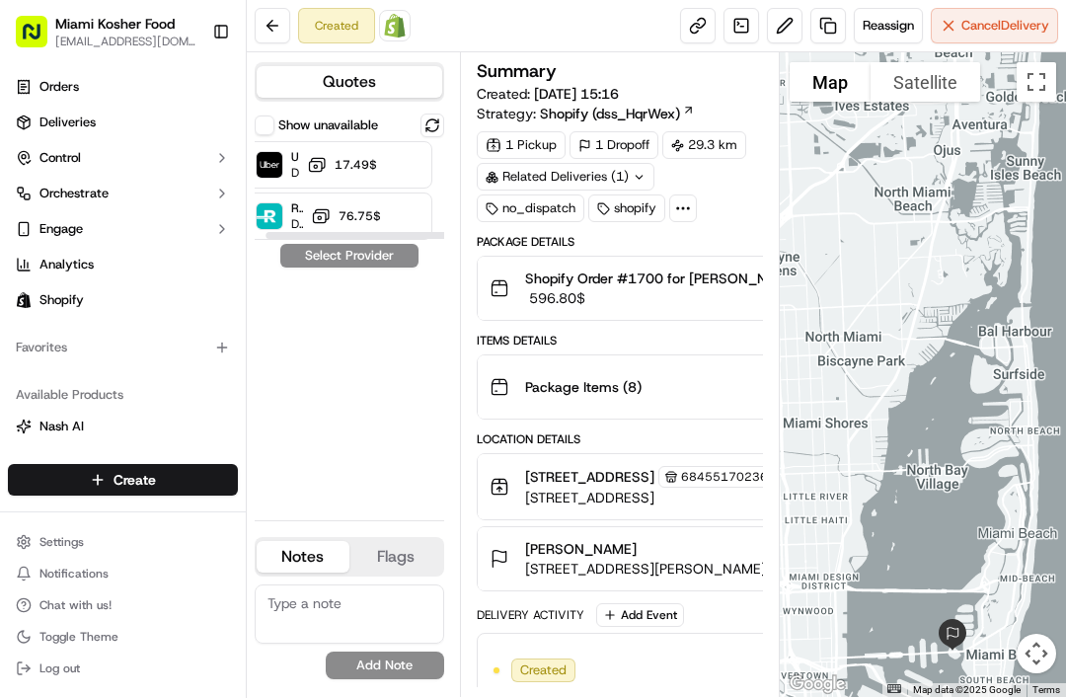
click at [365, 168] on span "‏17.49 ‏$" at bounding box center [354, 165] width 46 height 16
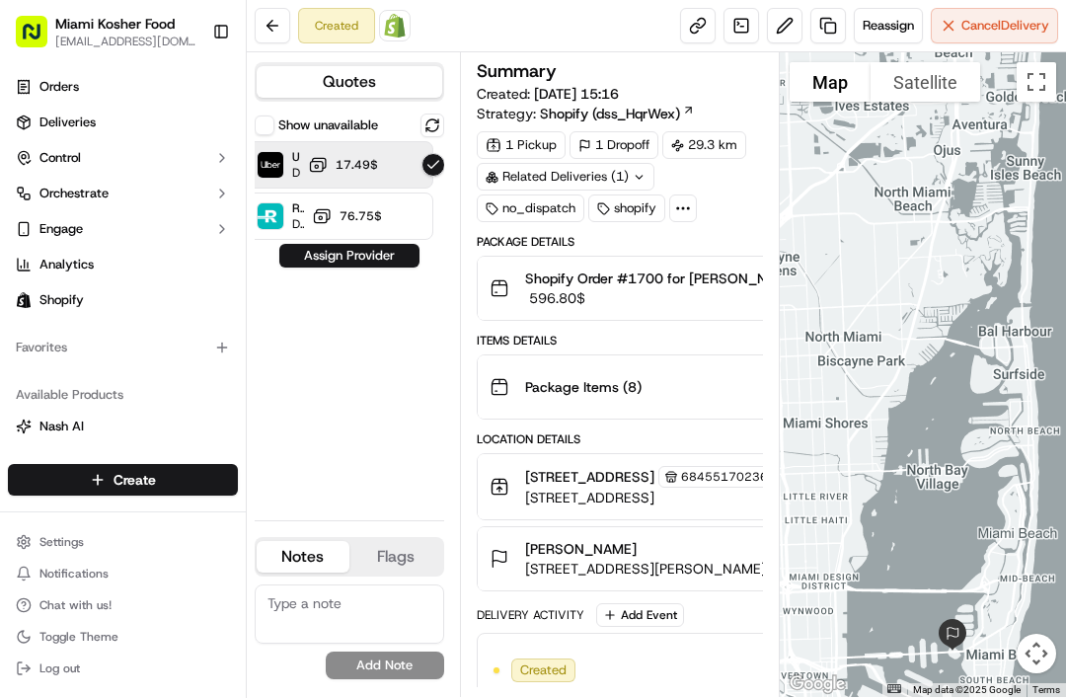
click at [326, 258] on button "Assign Provider" at bounding box center [349, 256] width 140 height 24
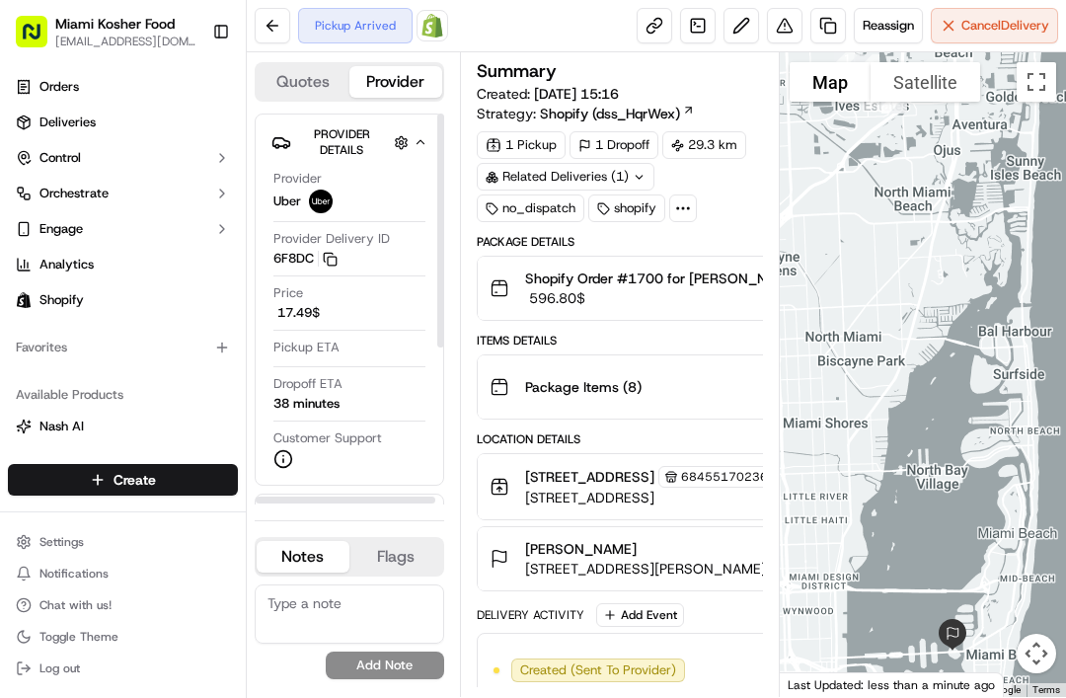
scroll to position [0, 0]
